Goal: Task Accomplishment & Management: Use online tool/utility

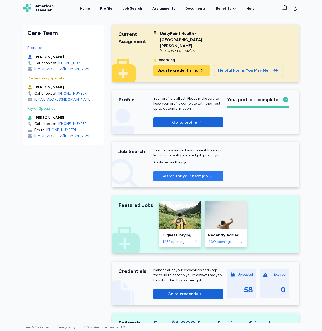
click at [181, 173] on span "Search for your next job" at bounding box center [184, 176] width 47 height 6
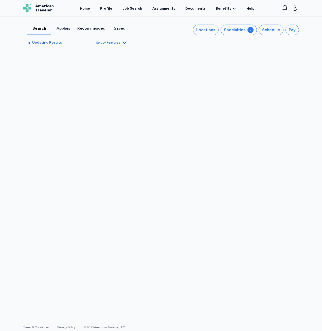
click at [172, 203] on div "Search Applies Recommended Saved Locations Specialties Schedule Pay Updating Re…" at bounding box center [161, 169] width 322 height 307
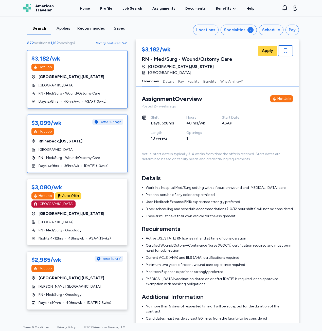
click at [79, 136] on div "$3,099/wk Posted 16 hr ago Hot Job [GEOGRAPHIC_DATA] , [US_STATE] [GEOGRAPHIC_D…" at bounding box center [77, 144] width 101 height 58
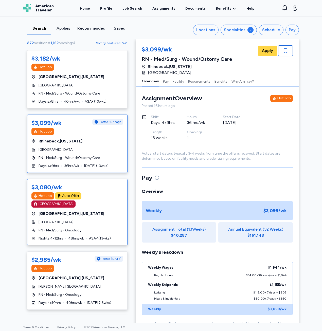
drag, startPoint x: 88, startPoint y: 209, endPoint x: 99, endPoint y: 197, distance: 16.2
click at [98, 198] on div "$3,080/wk Hot Job Auto Offer [GEOGRAPHIC_DATA] [GEOGRAPHIC_DATA] , [US_STATE][G…" at bounding box center [77, 212] width 101 height 67
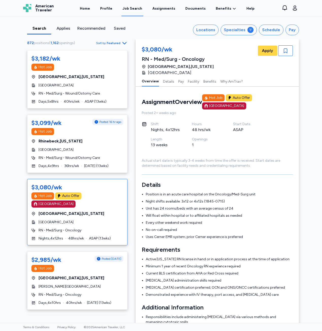
drag, startPoint x: 99, startPoint y: 197, endPoint x: 76, endPoint y: 239, distance: 47.6
click at [79, 228] on span "RN - Med/Surg - Oncology" at bounding box center [60, 230] width 43 height 5
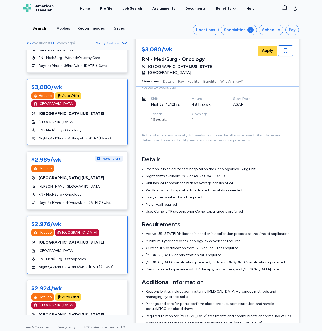
scroll to position [102, 0]
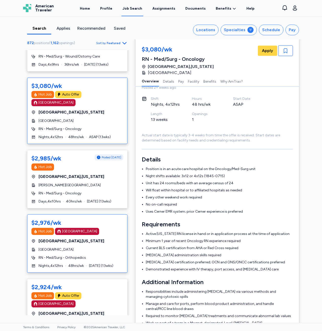
click at [113, 247] on div "[GEOGRAPHIC_DATA]" at bounding box center [77, 249] width 92 height 5
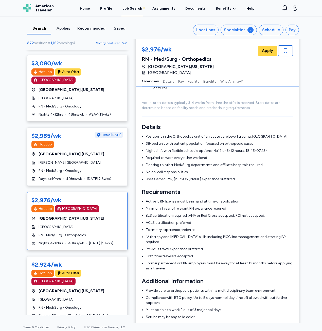
scroll to position [127, 0]
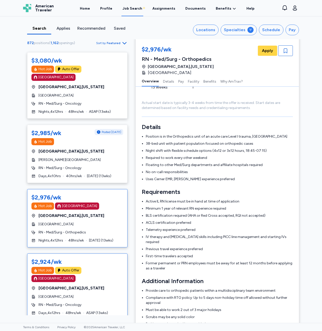
click at [89, 276] on div "$2,924/wk Hot Job Auto Offer [GEOGRAPHIC_DATA] [GEOGRAPHIC_DATA] , [US_STATE][G…" at bounding box center [77, 287] width 101 height 67
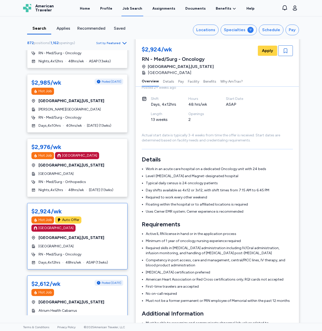
scroll to position [178, 0]
click at [95, 290] on div "$2,612/wk Posted [DATE] Hot Job [GEOGRAPHIC_DATA] , [US_STATE] Atrium Health Ca…" at bounding box center [77, 305] width 101 height 58
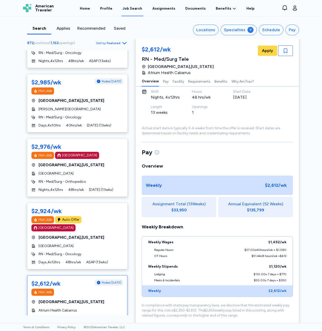
scroll to position [1, 0]
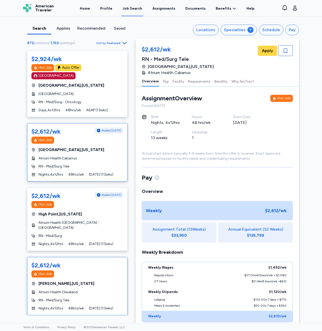
click at [99, 272] on div "$2,612/wk Hot Job [GEOGRAPHIC_DATA] , [US_STATE] Atrium Health Cleveland RN - M…" at bounding box center [77, 286] width 101 height 58
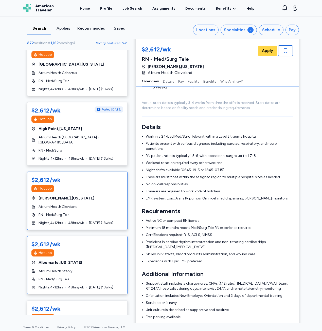
scroll to position [431, 0]
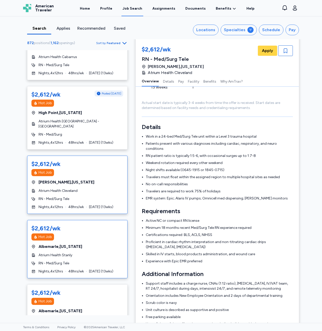
click at [89, 235] on div "$2,612/wk Hot Job Albemarle , [US_STATE] Atrium Health Stanly RN - Med/Surg Tel…" at bounding box center [77, 249] width 101 height 58
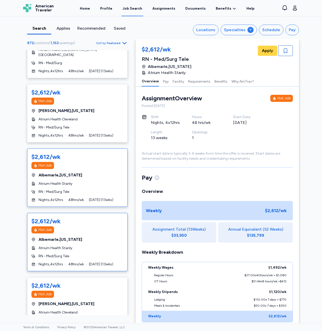
scroll to position [508, 0]
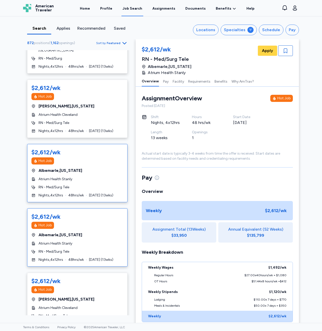
click at [89, 250] on div "RN - Med/Surg Tele" at bounding box center [77, 252] width 92 height 5
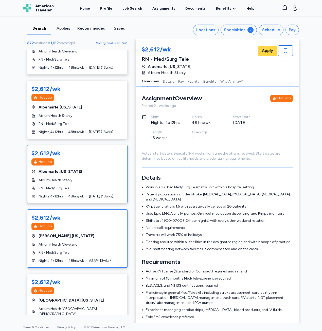
scroll to position [584, 0]
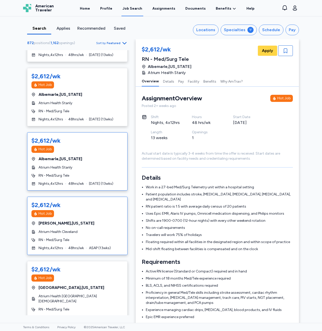
click at [79, 238] on div "RN - Med/Surg Tele" at bounding box center [77, 240] width 92 height 5
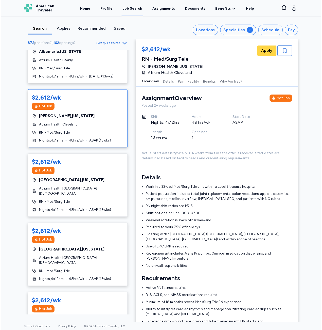
scroll to position [711, 0]
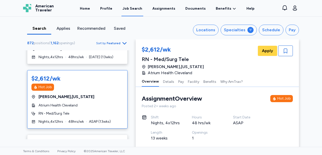
click at [237, 148] on div "Terms & Conditions Privacy Policy © 2025 American Traveler, LLC" at bounding box center [161, 151] width 322 height 8
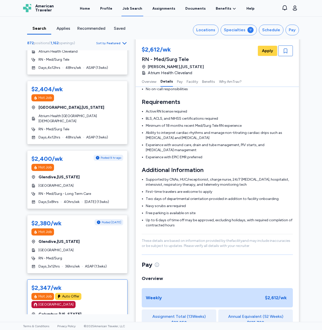
scroll to position [1447, 0]
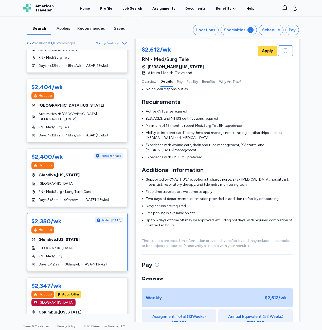
click at [95, 213] on div "$2,380/wk Posted [DATE] Hot Job [GEOGRAPHIC_DATA] , [US_STATE] [GEOGRAPHIC_DATA…" at bounding box center [77, 242] width 101 height 58
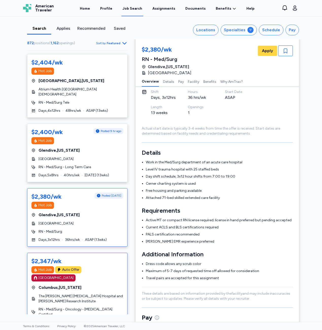
scroll to position [1472, 0]
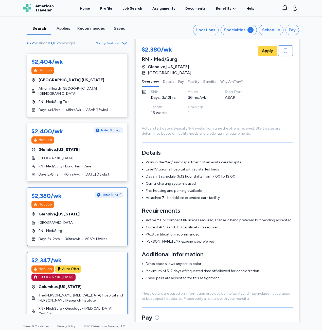
click at [58, 293] on span "The [PERSON_NAME] [MEDICAL_DATA] Hospital and [PERSON_NAME] Research Institute" at bounding box center [81, 298] width 85 height 10
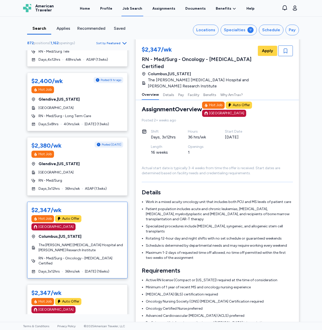
scroll to position [1523, 0]
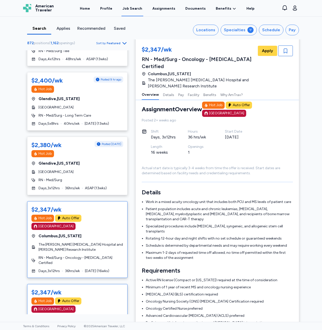
click at [52, 325] on span "The [PERSON_NAME] [MEDICAL_DATA] Hospital and [PERSON_NAME] Research Institute" at bounding box center [81, 330] width 85 height 10
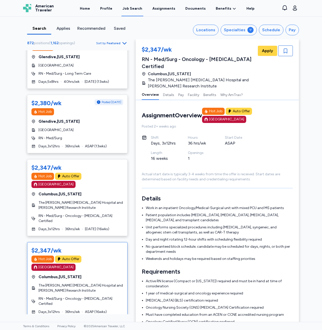
scroll to position [1574, 0]
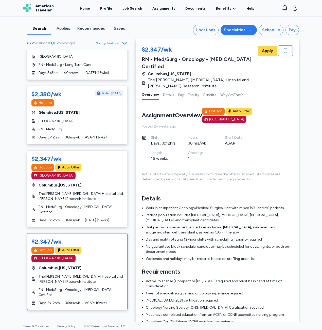
click at [230, 32] on div "Specialties" at bounding box center [235, 30] width 22 height 6
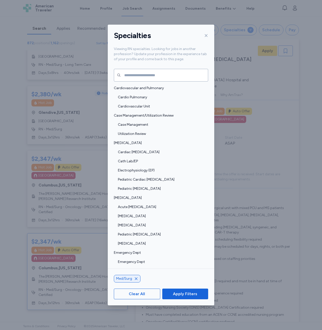
click at [207, 32] on div at bounding box center [205, 35] width 6 height 8
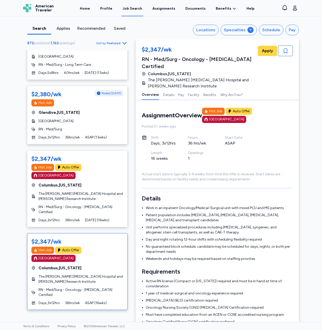
click at [207, 32] on div "Locations" at bounding box center [205, 30] width 19 height 6
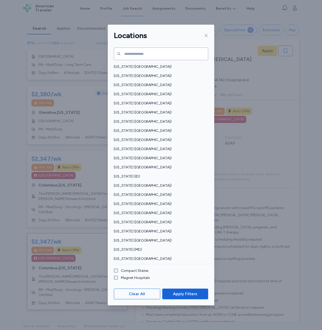
click at [210, 35] on div "Locations" at bounding box center [161, 36] width 107 height 22
click at [212, 34] on div "Locations" at bounding box center [161, 36] width 107 height 22
click at [209, 32] on div "Locations" at bounding box center [161, 36] width 107 height 22
click at [207, 35] on icon at bounding box center [206, 36] width 4 height 4
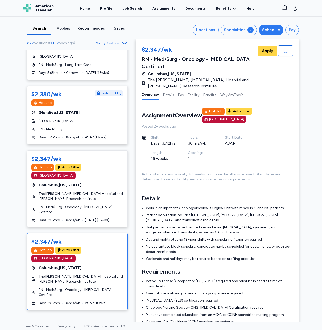
click at [260, 29] on button "Schedule" at bounding box center [271, 30] width 25 height 11
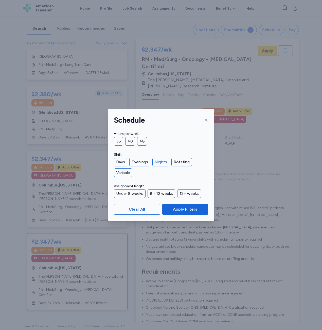
click at [155, 161] on div "Nights" at bounding box center [161, 162] width 17 height 9
click at [141, 163] on div "Evenings" at bounding box center [139, 162] width 21 height 9
click at [174, 208] on span "Apply Filters" at bounding box center [185, 209] width 24 height 6
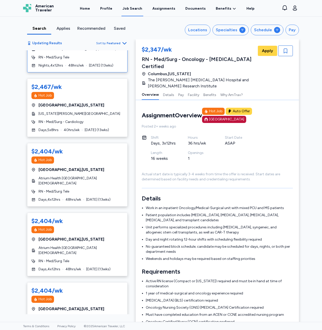
scroll to position [1041, 0]
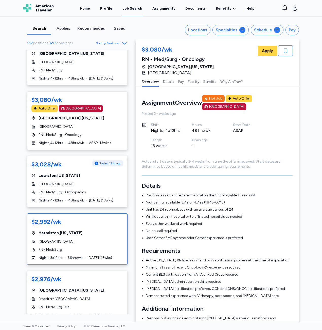
scroll to position [939, 0]
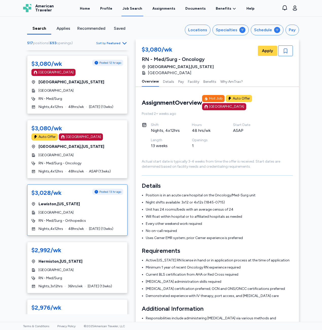
click at [71, 184] on div "$3,028/wk Posted 13 hr ago [GEOGRAPHIC_DATA] , [US_STATE] [GEOGRAPHIC_DATA] RN …" at bounding box center [77, 209] width 101 height 51
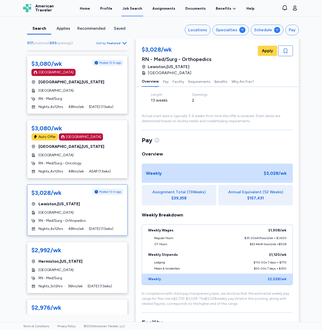
scroll to position [51, 0]
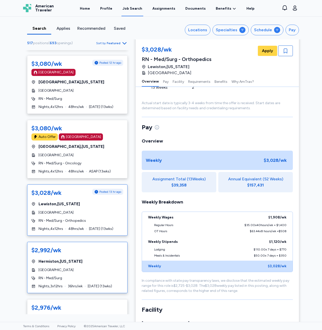
click at [97, 242] on div "$2,992/wk [GEOGRAPHIC_DATA] , [US_STATE] [GEOGRAPHIC_DATA] RN - Med/Surg Nights…" at bounding box center [77, 267] width 101 height 51
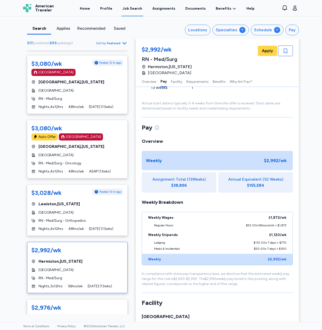
scroll to position [43, 0]
